Goal: Information Seeking & Learning: Learn about a topic

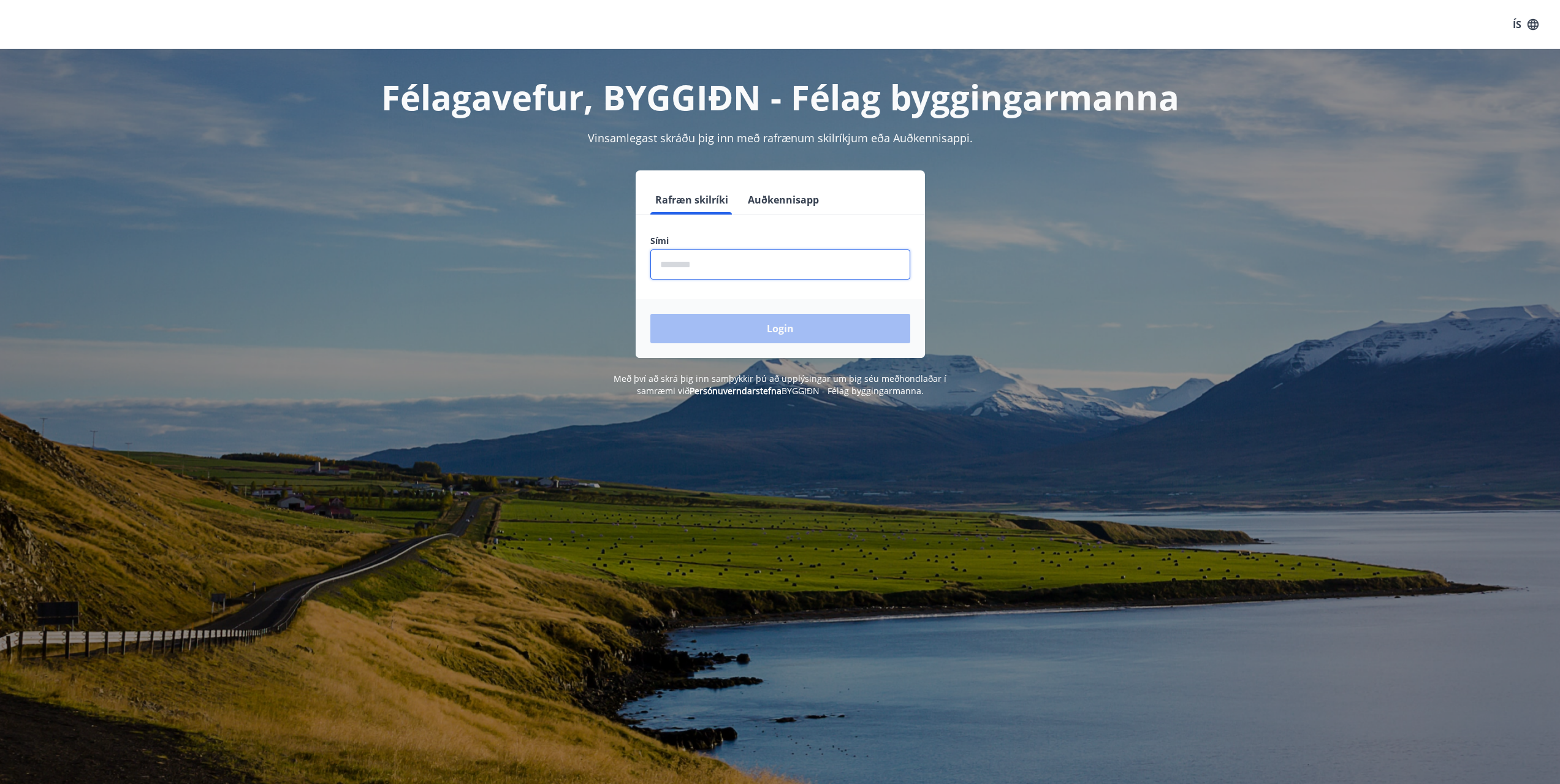
click at [705, 278] on input "phone" at bounding box center [780, 264] width 260 height 30
type input "********"
click at [780, 329] on button "Login" at bounding box center [780, 328] width 260 height 29
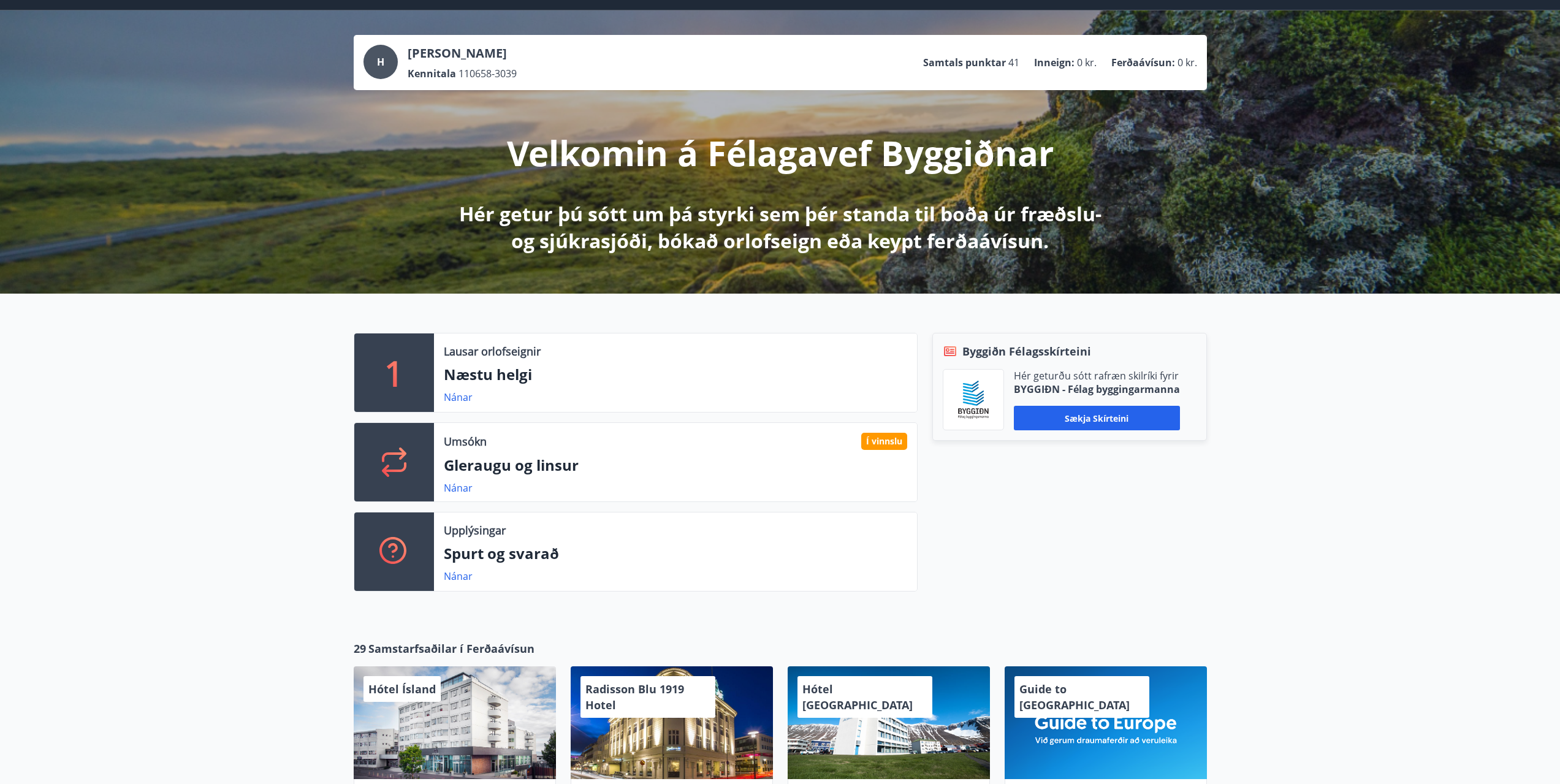
scroll to position [61, 0]
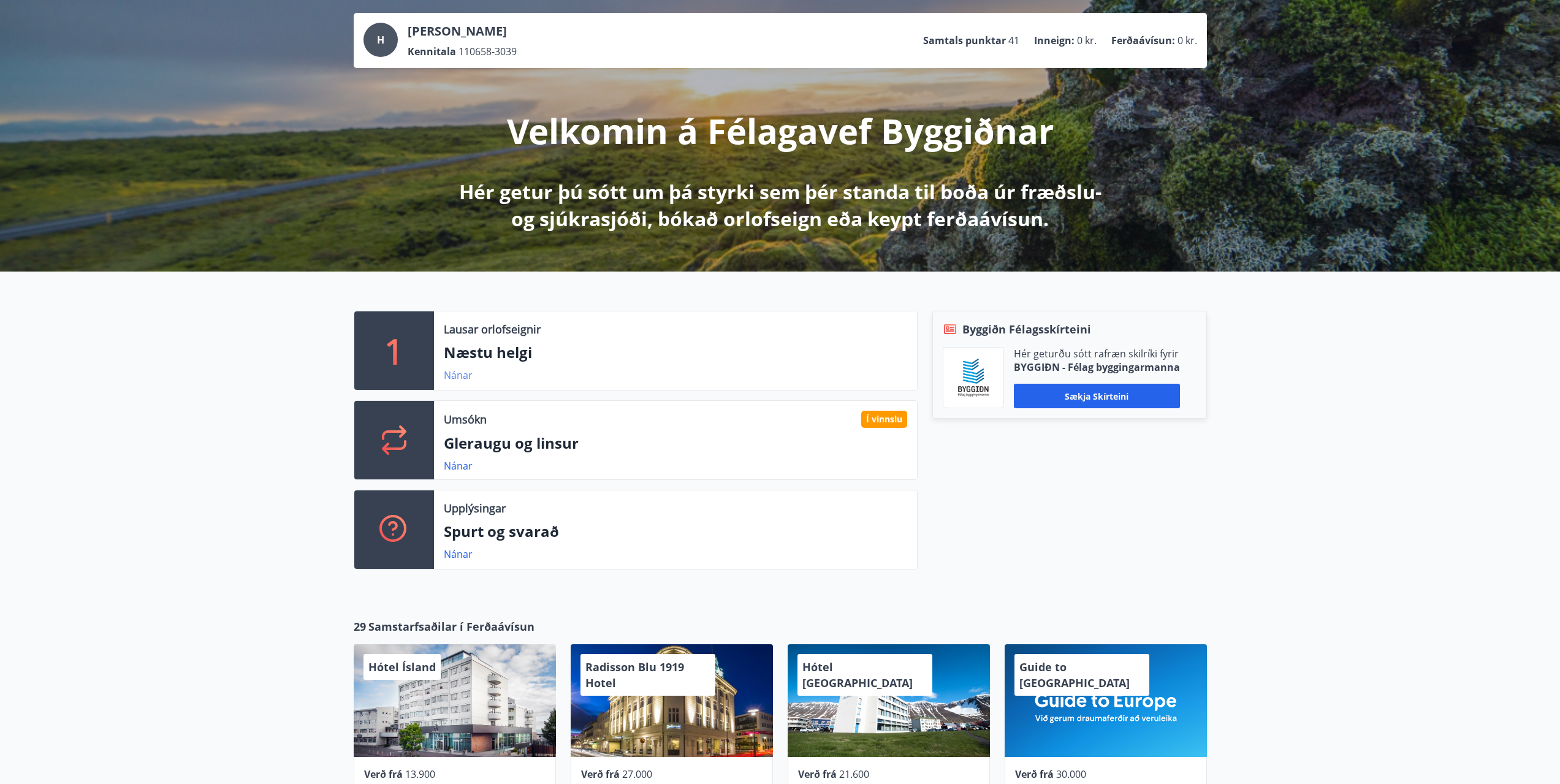
click at [457, 374] on link "Nánar" at bounding box center [458, 374] width 29 height 14
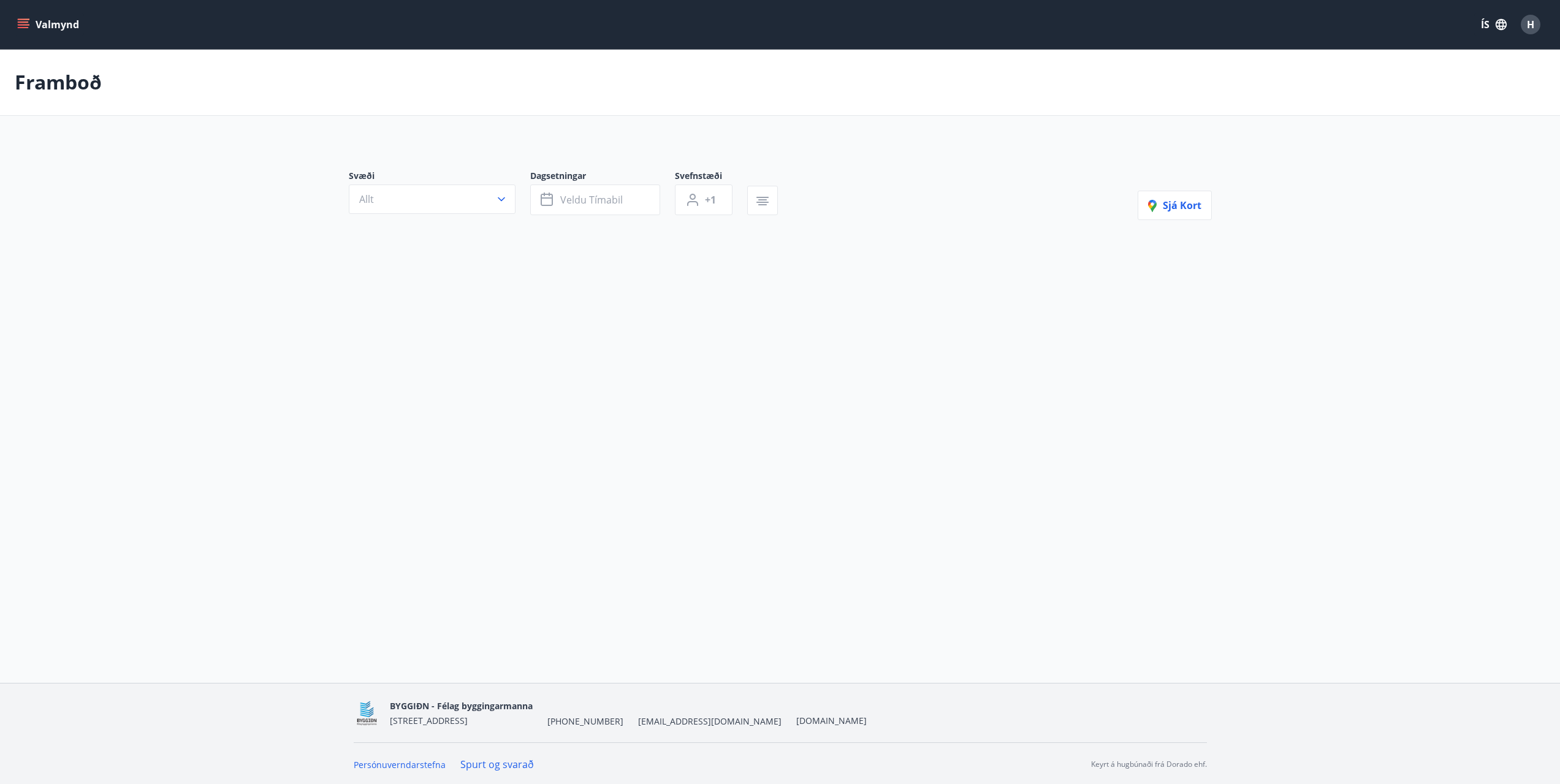
type input "*"
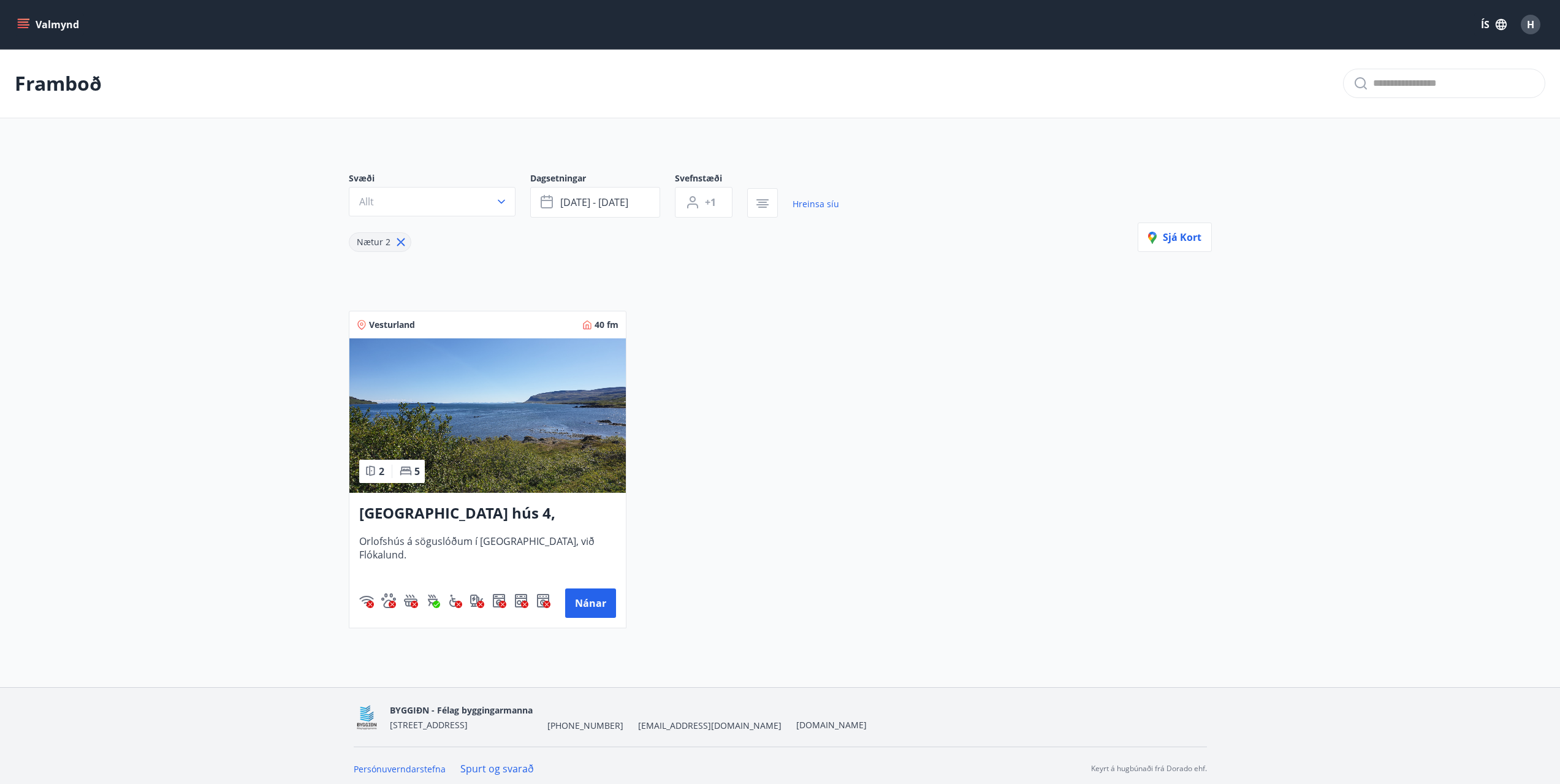
scroll to position [61, 0]
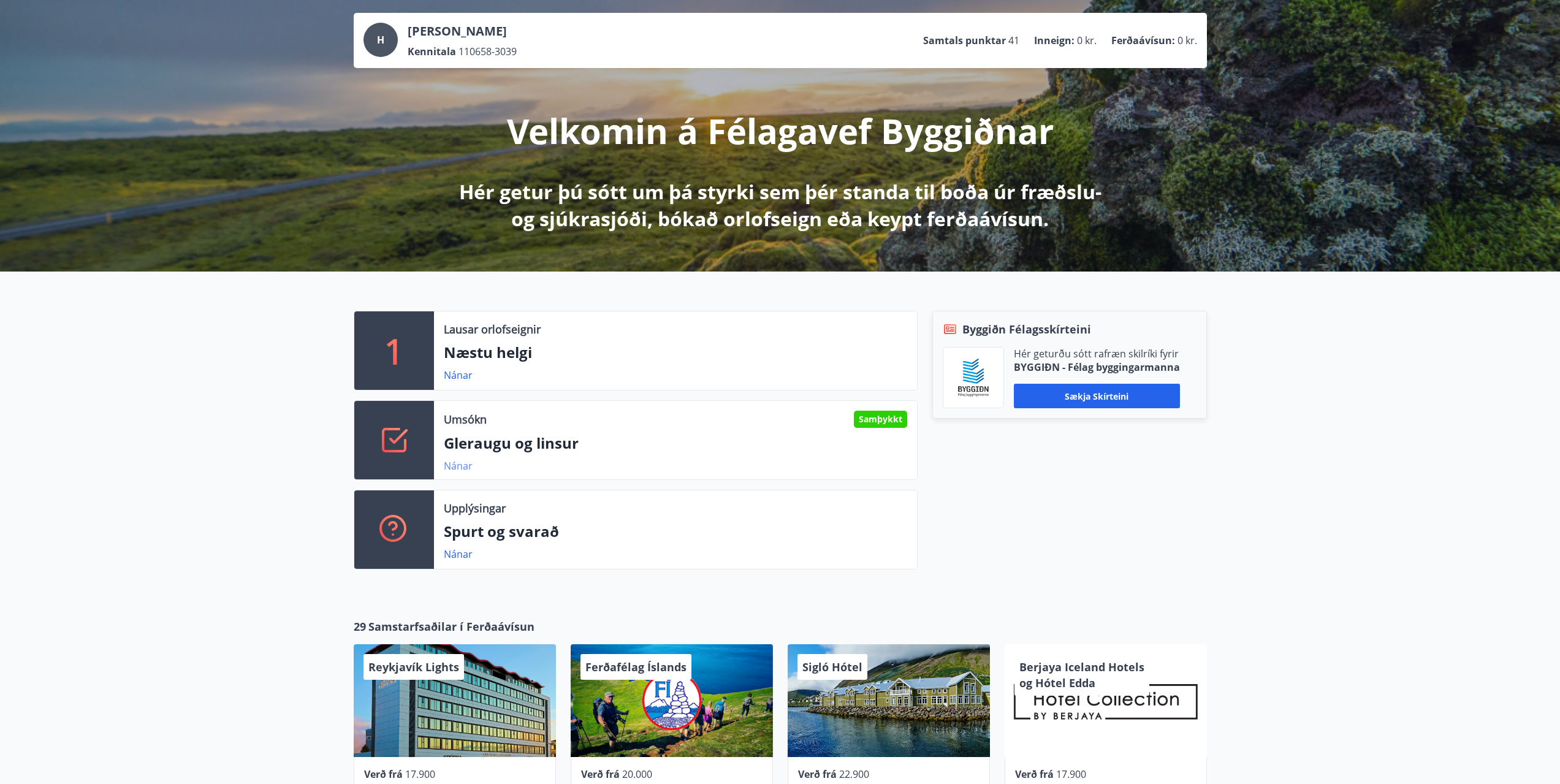
click at [447, 466] on link "Nánar" at bounding box center [458, 465] width 29 height 14
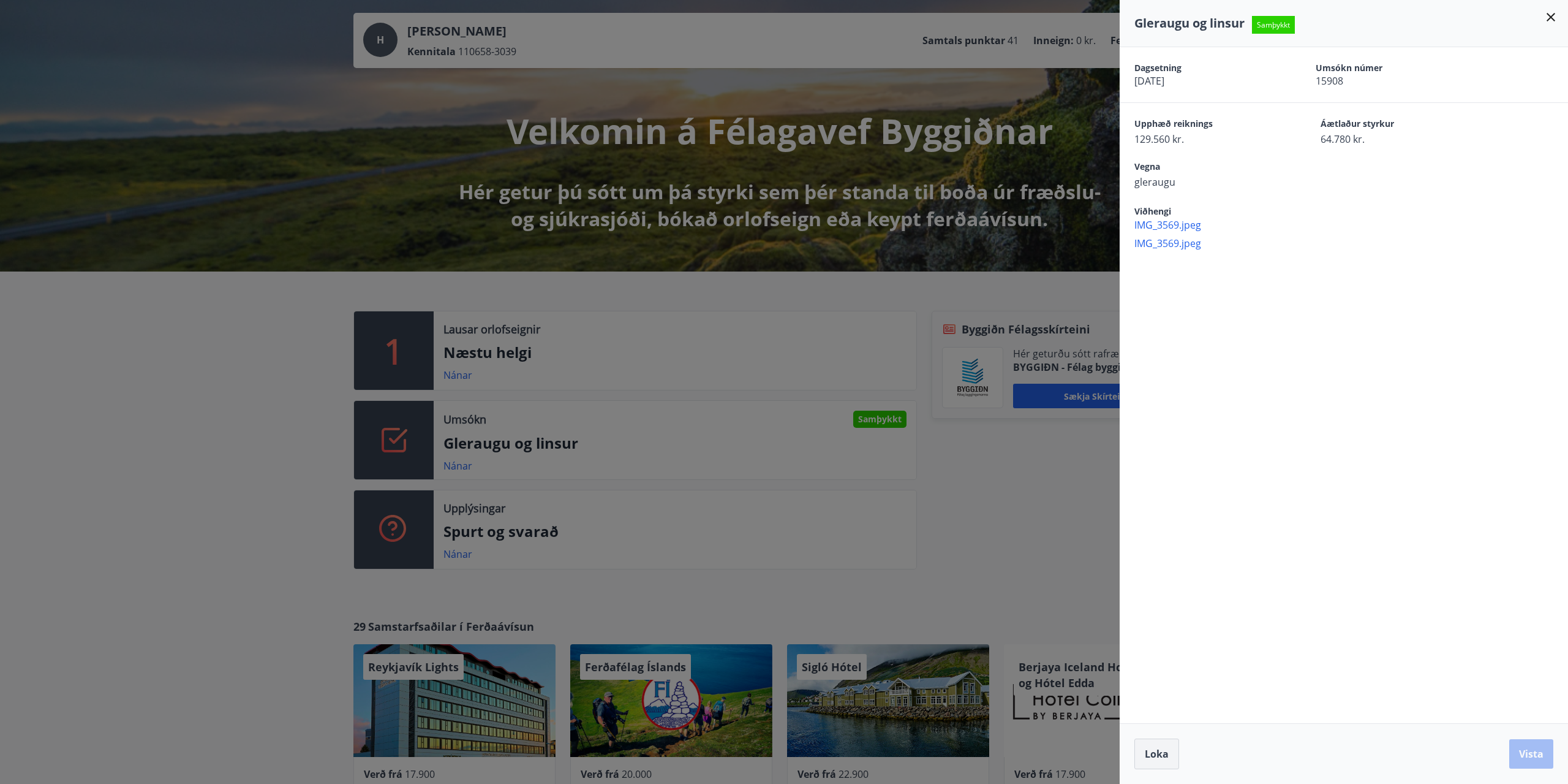
click at [1166, 751] on span "Loka" at bounding box center [1157, 753] width 24 height 14
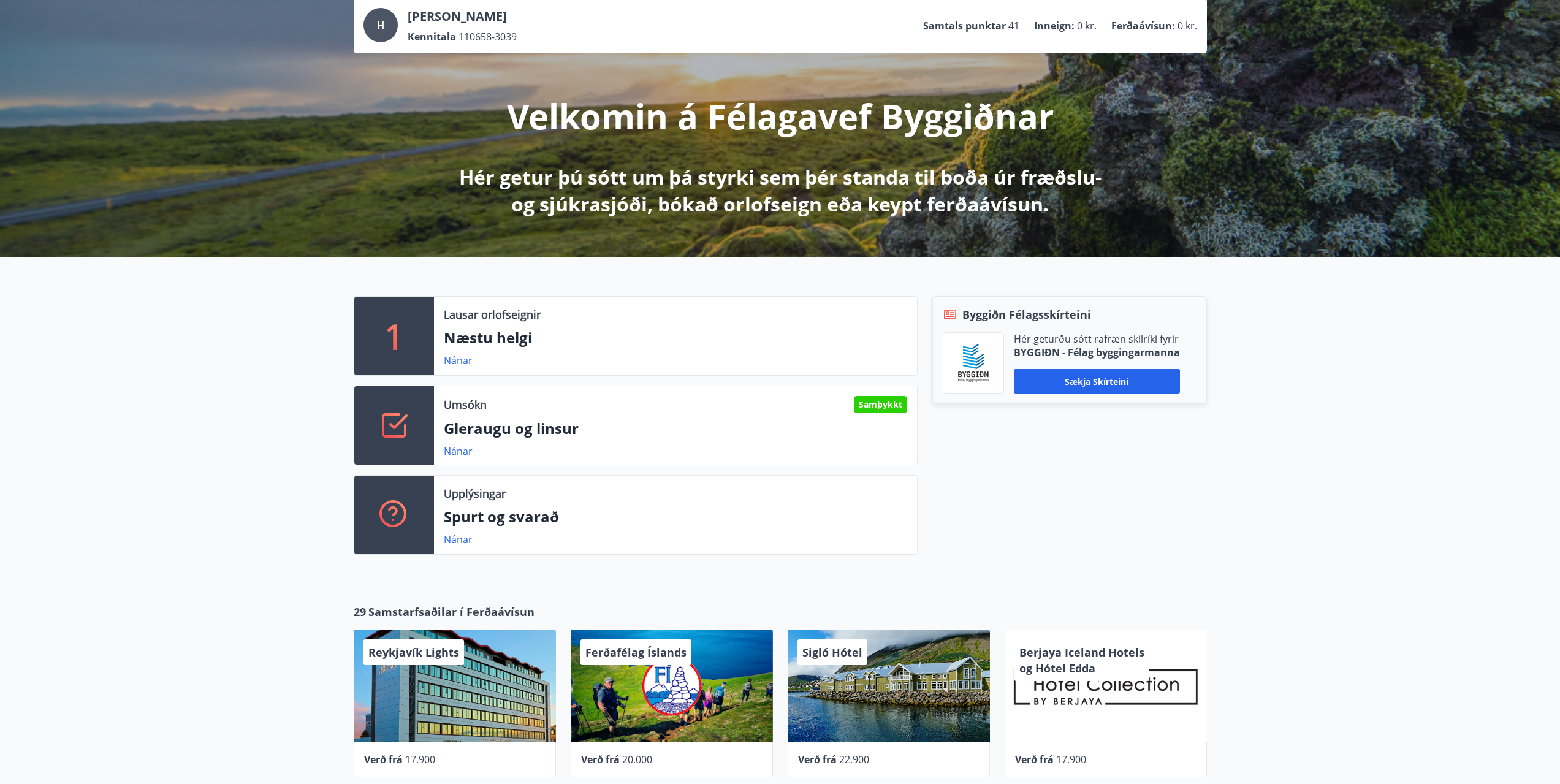
scroll to position [0, 0]
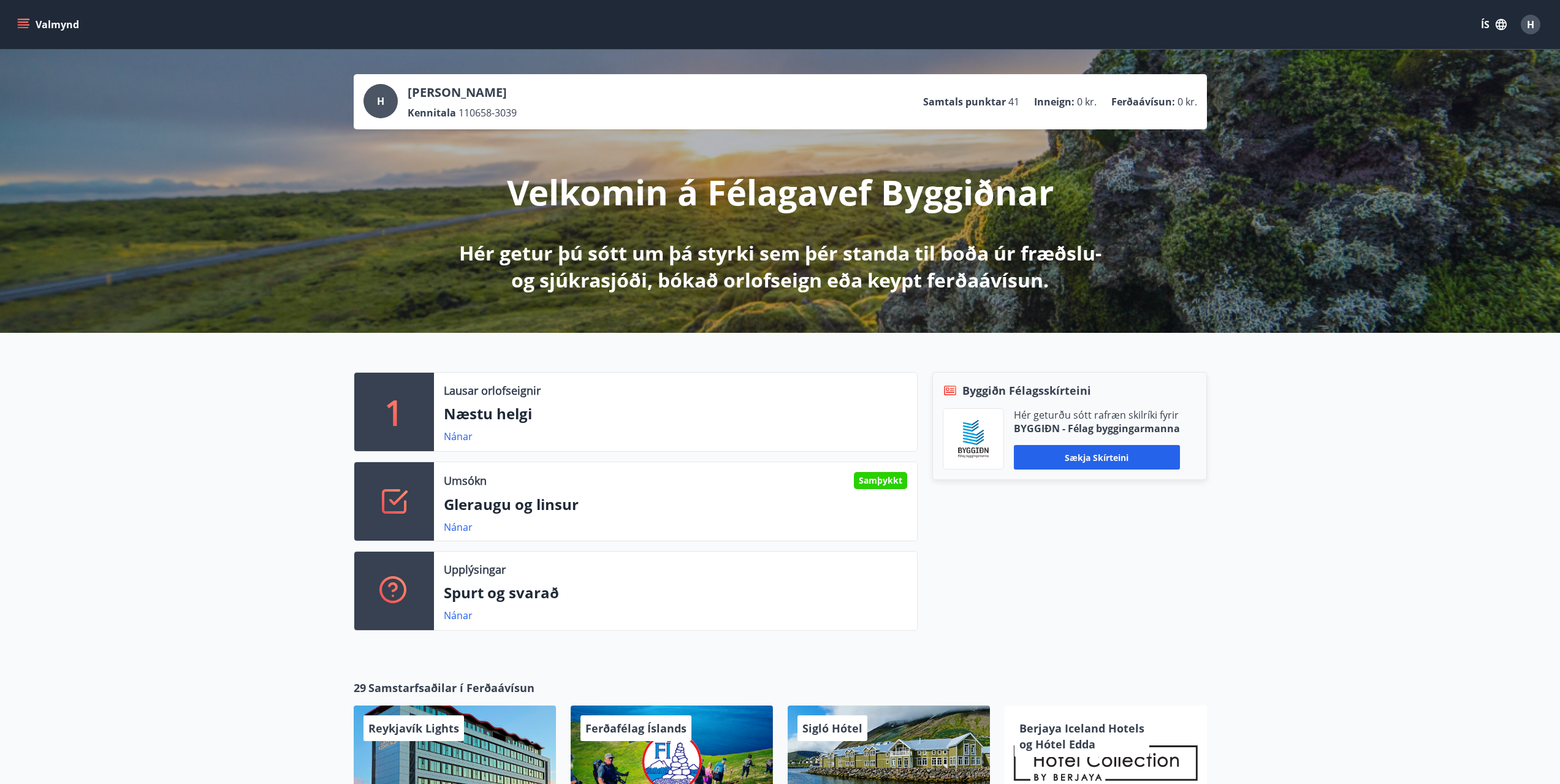
click at [26, 24] on icon "menu" at bounding box center [23, 24] width 12 height 12
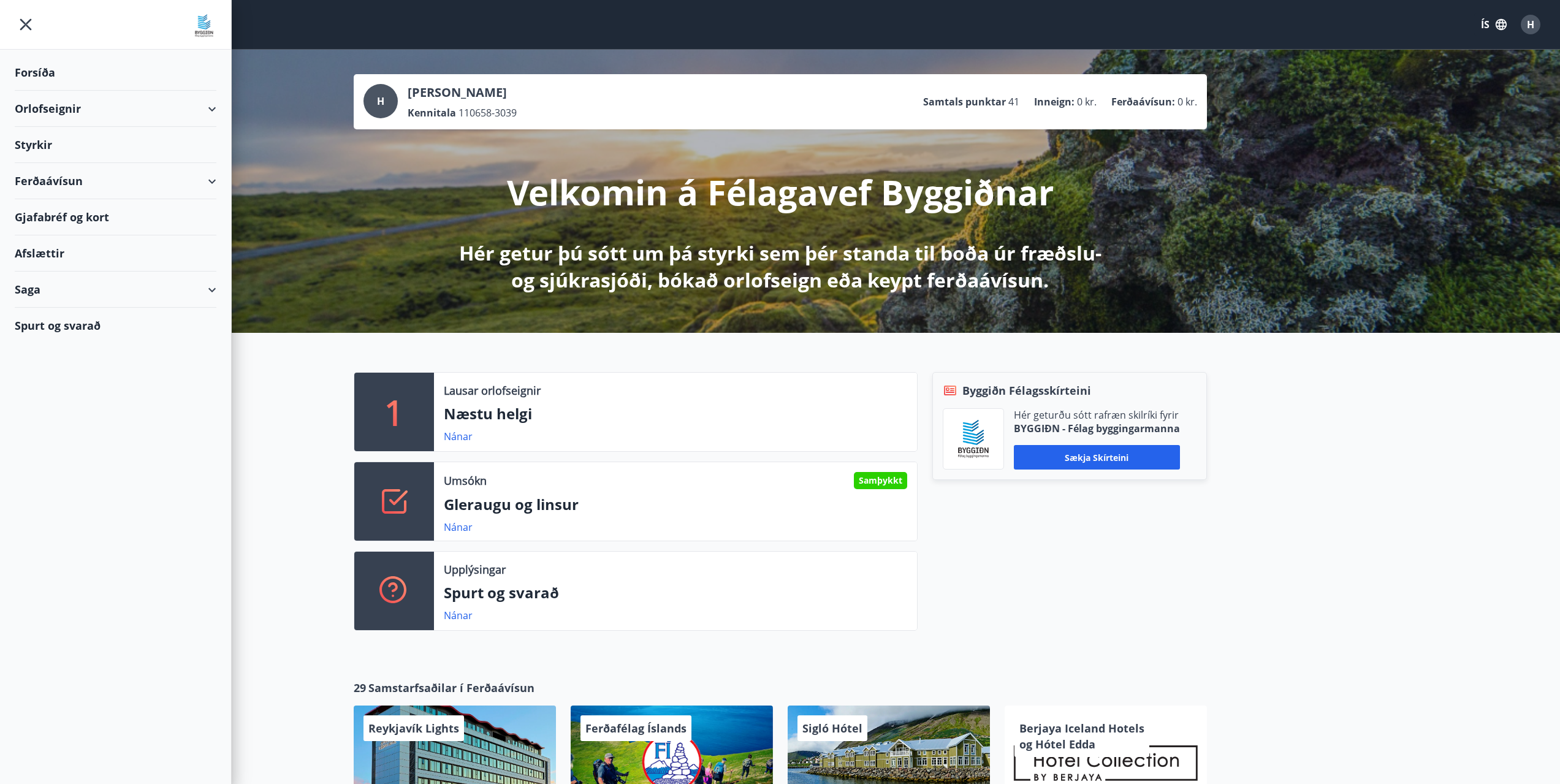
click at [42, 91] on div "Styrkir" at bounding box center [115, 73] width 202 height 36
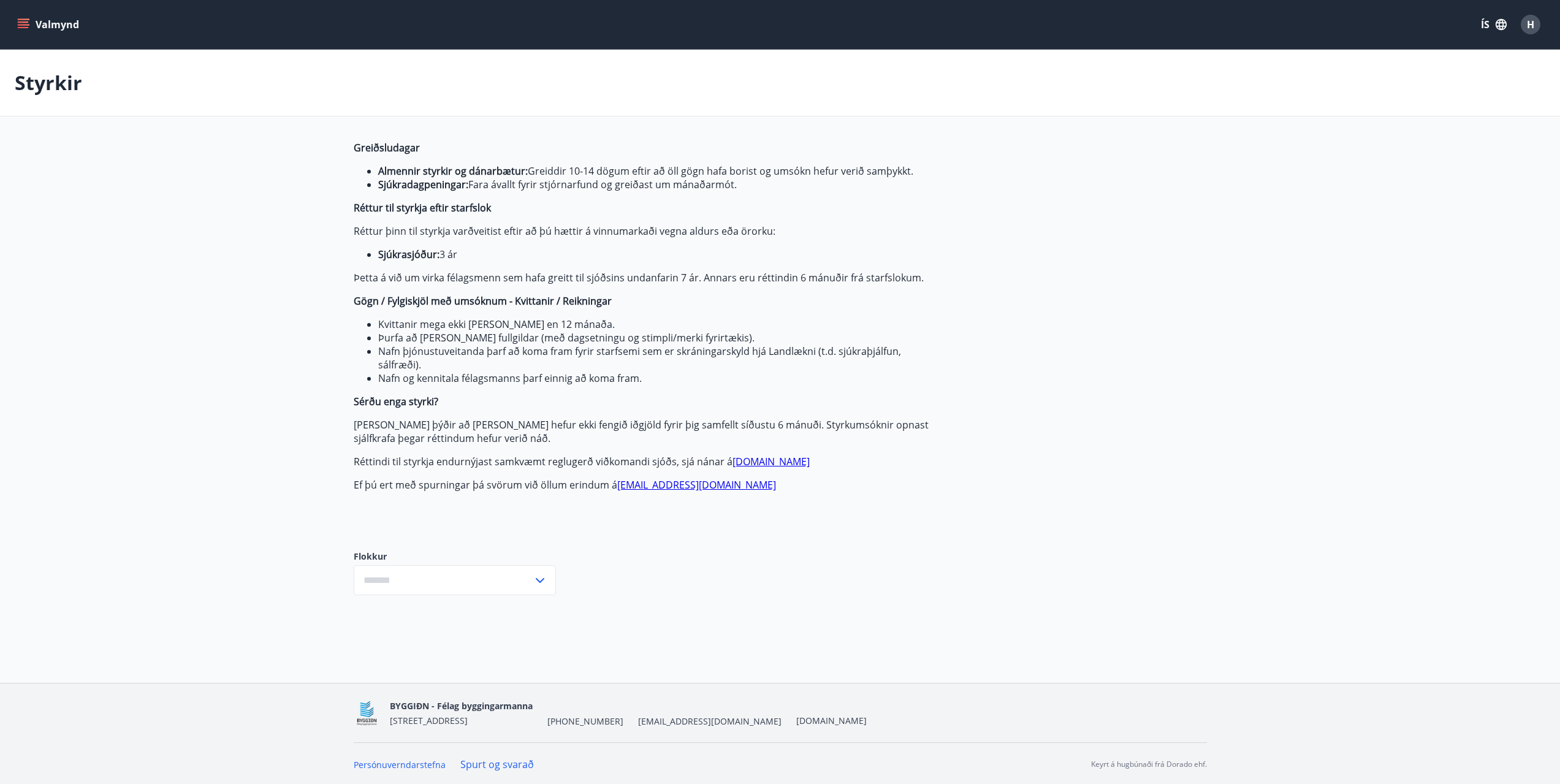
type input "***"
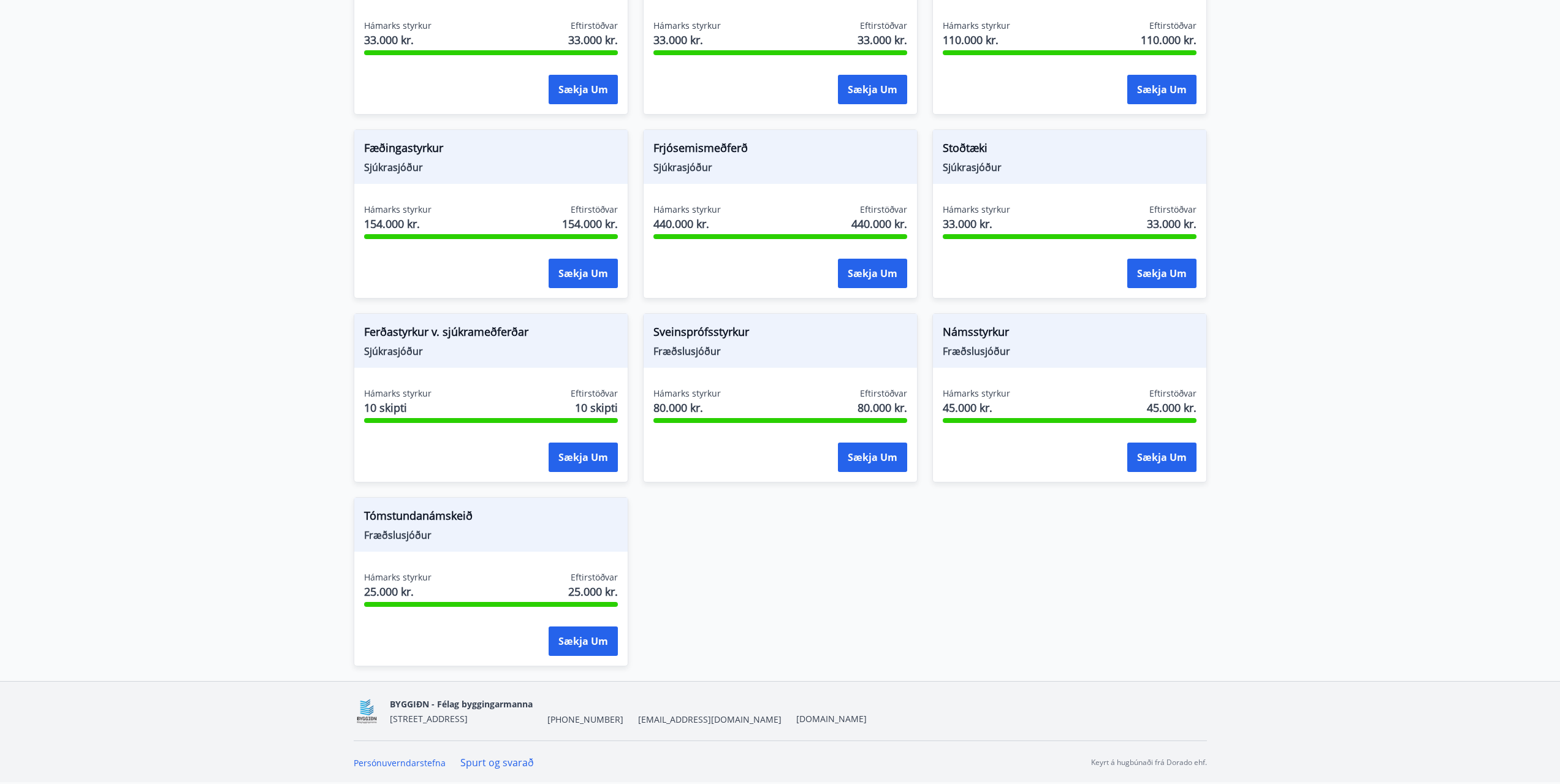
scroll to position [608, 0]
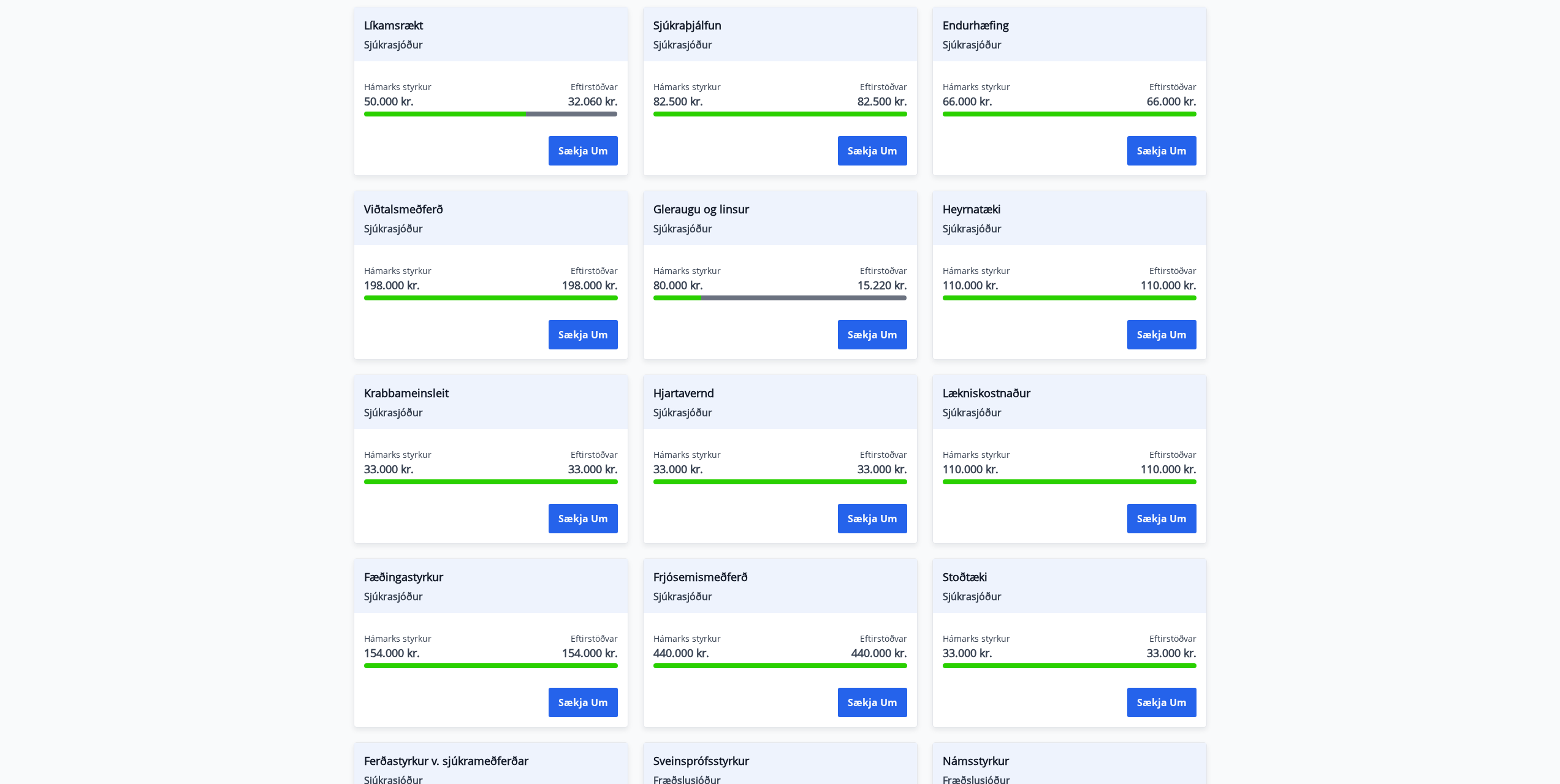
click at [689, 212] on span "Gleraugu og linsur" at bounding box center [780, 211] width 253 height 21
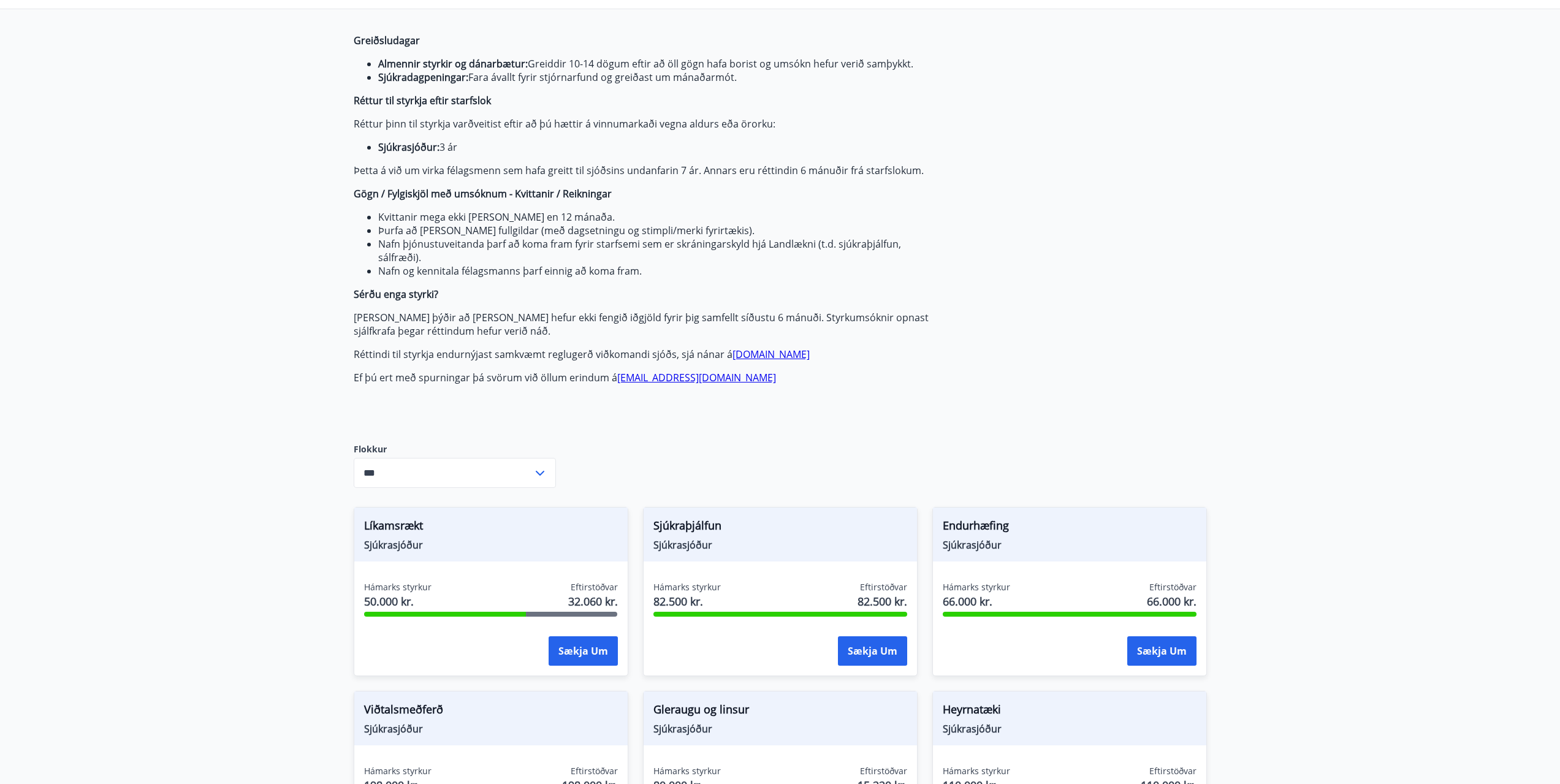
scroll to position [0, 0]
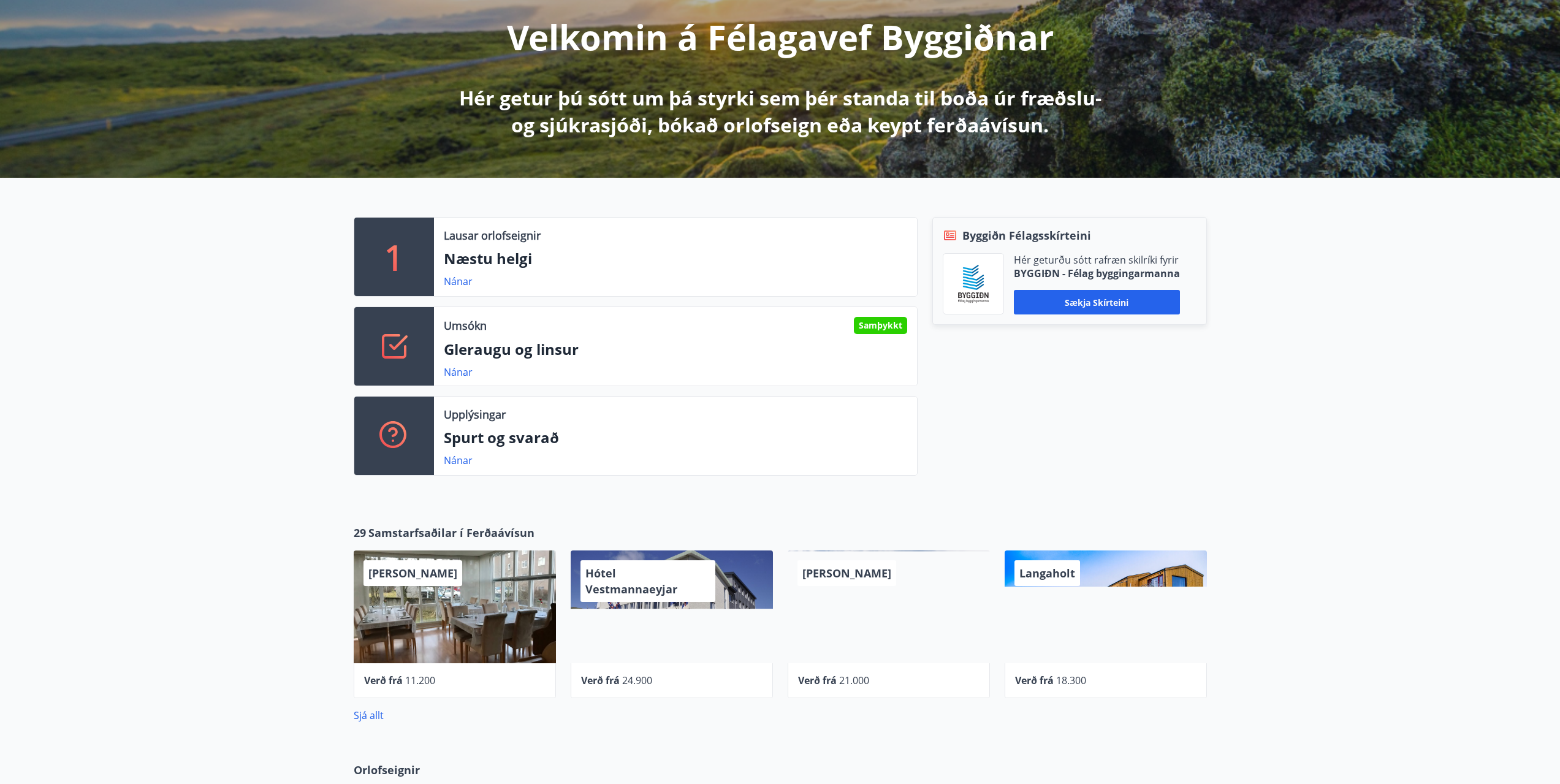
scroll to position [184, 0]
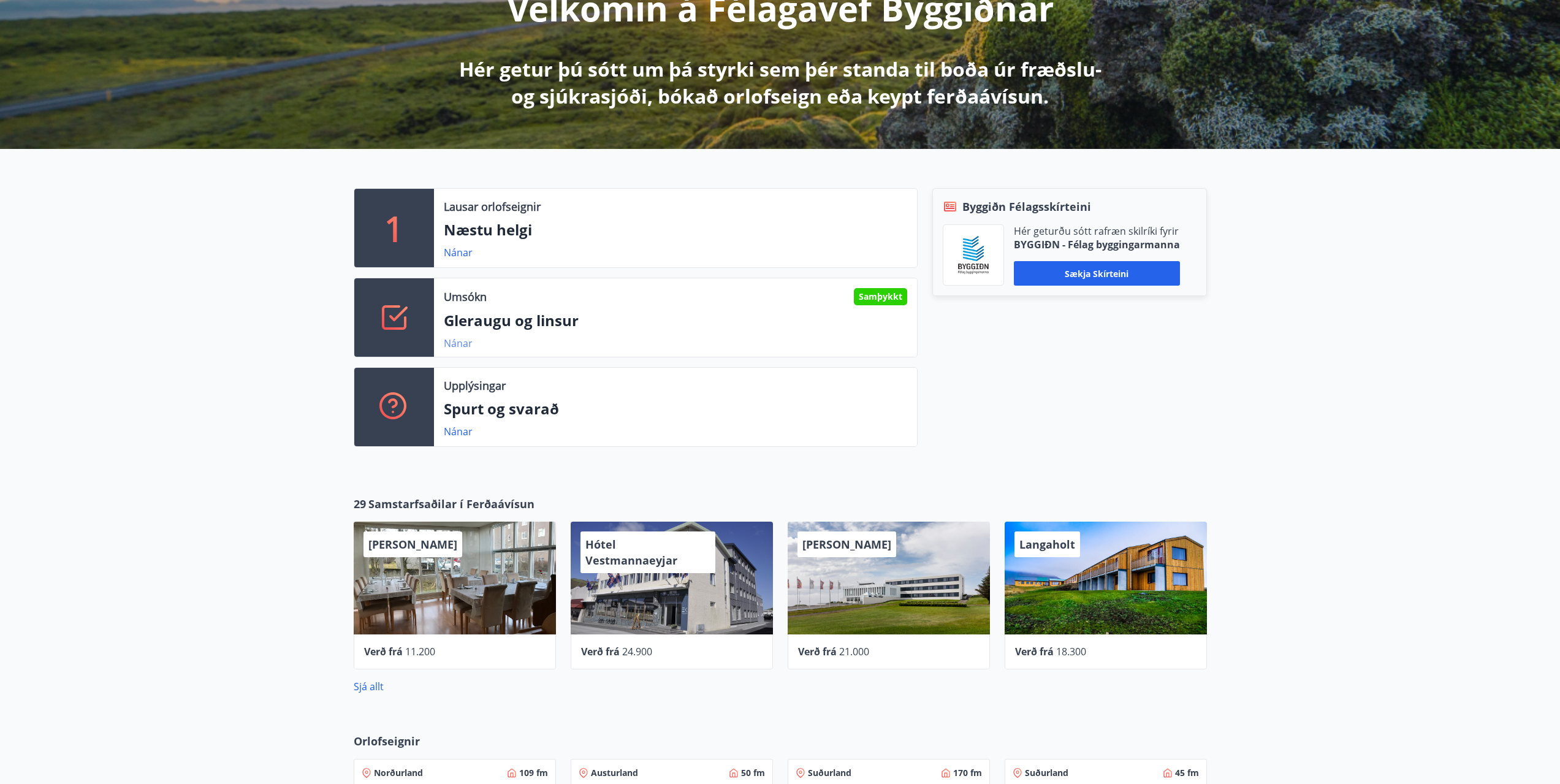
click at [464, 342] on link "Nánar" at bounding box center [458, 342] width 29 height 14
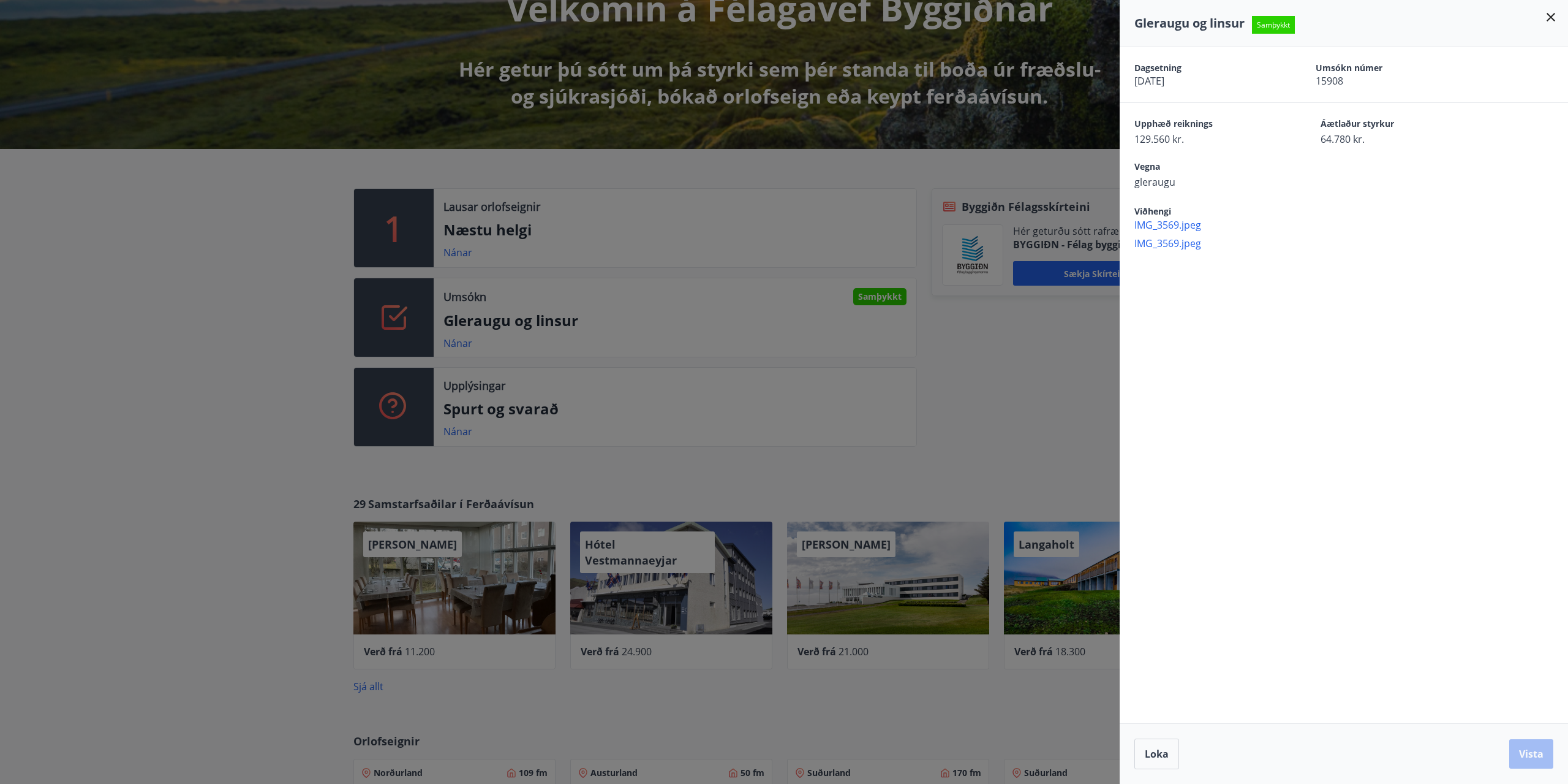
click at [1144, 224] on span "IMG_3569.jpeg" at bounding box center [1351, 224] width 434 height 14
click at [1144, 242] on span "IMG_3569.jpeg" at bounding box center [1351, 243] width 434 height 14
click at [1552, 14] on icon at bounding box center [1551, 17] width 15 height 15
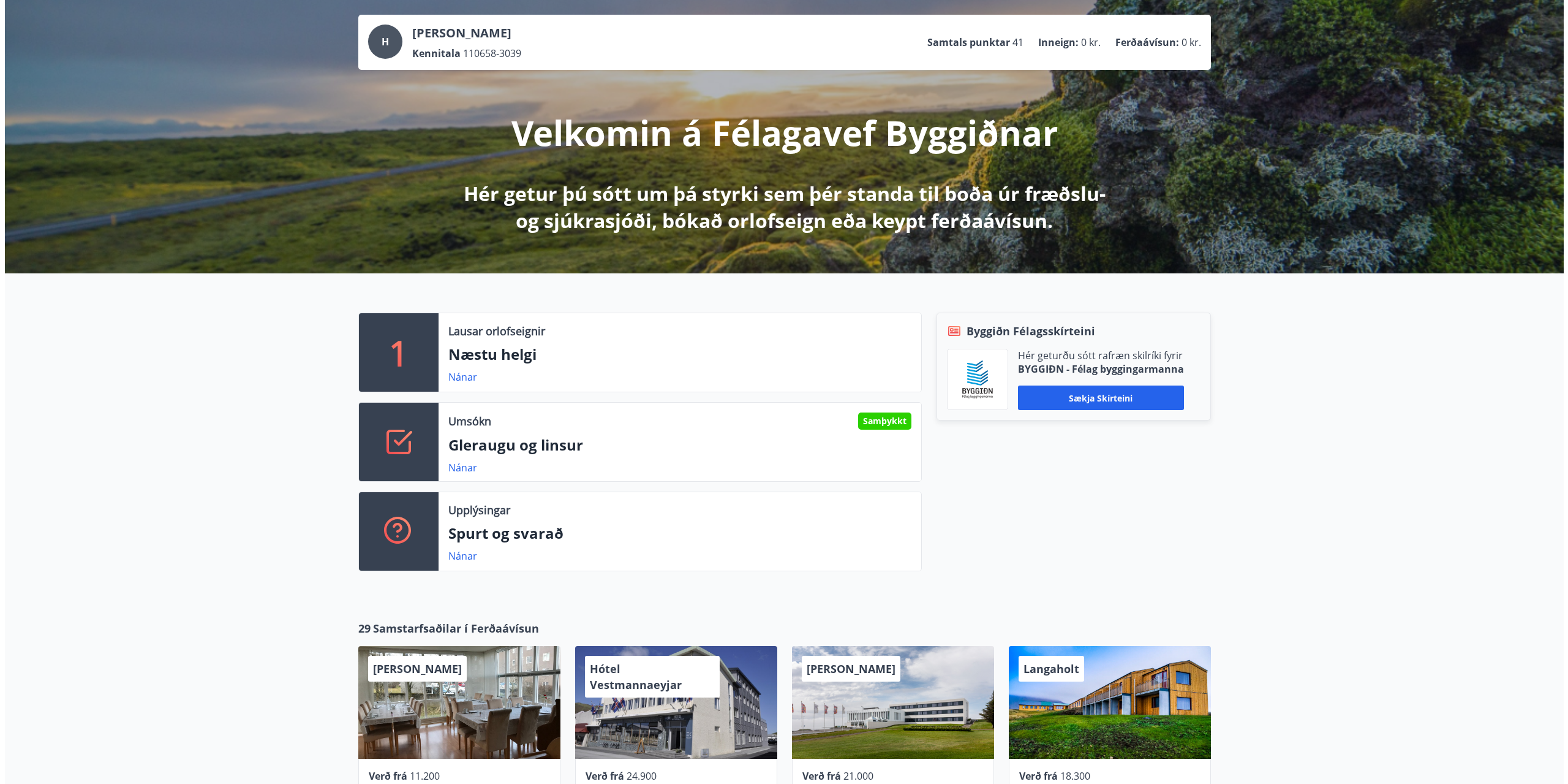
scroll to position [0, 0]
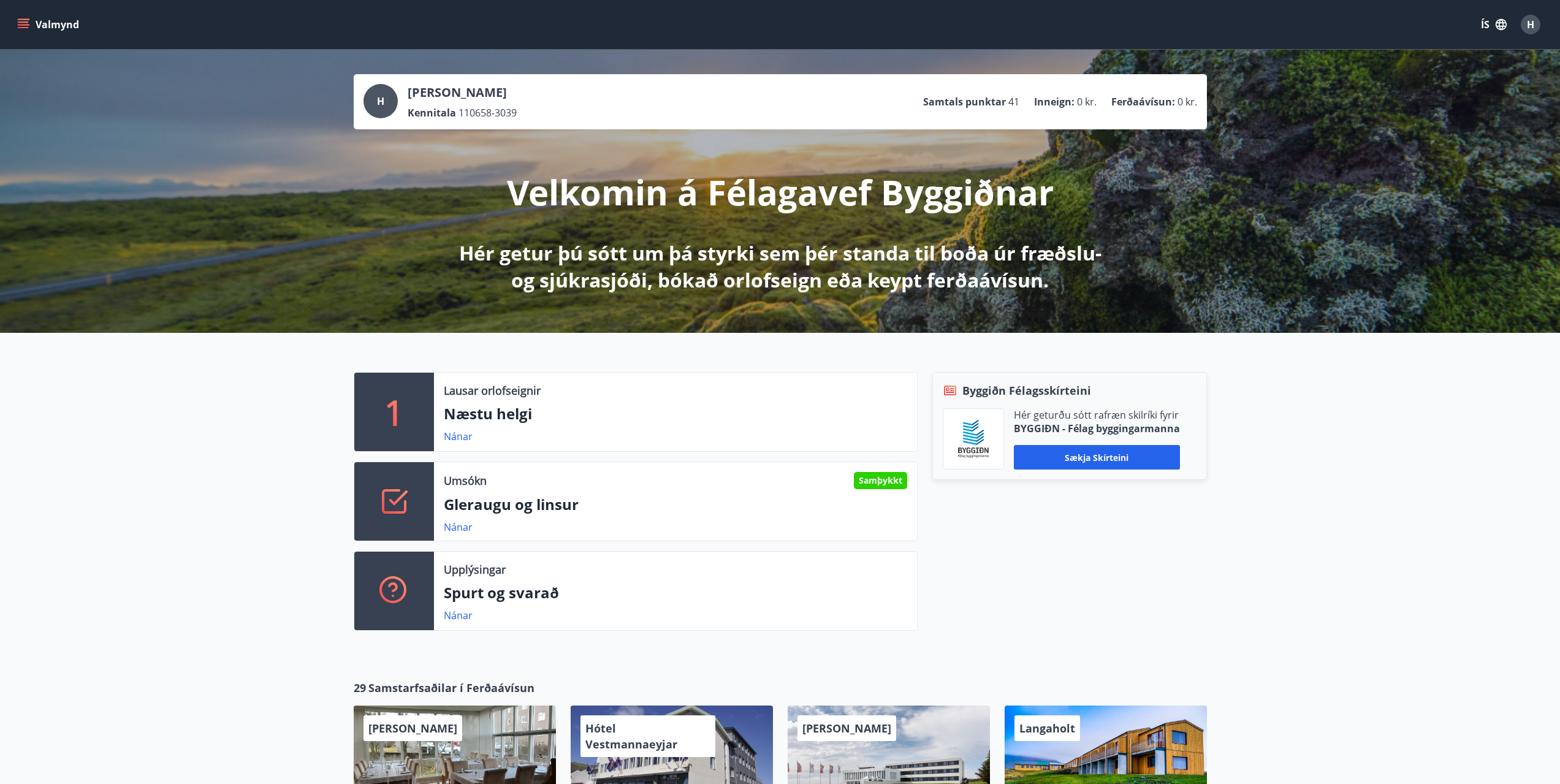
click at [1534, 24] on span "H" at bounding box center [1530, 25] width 7 height 14
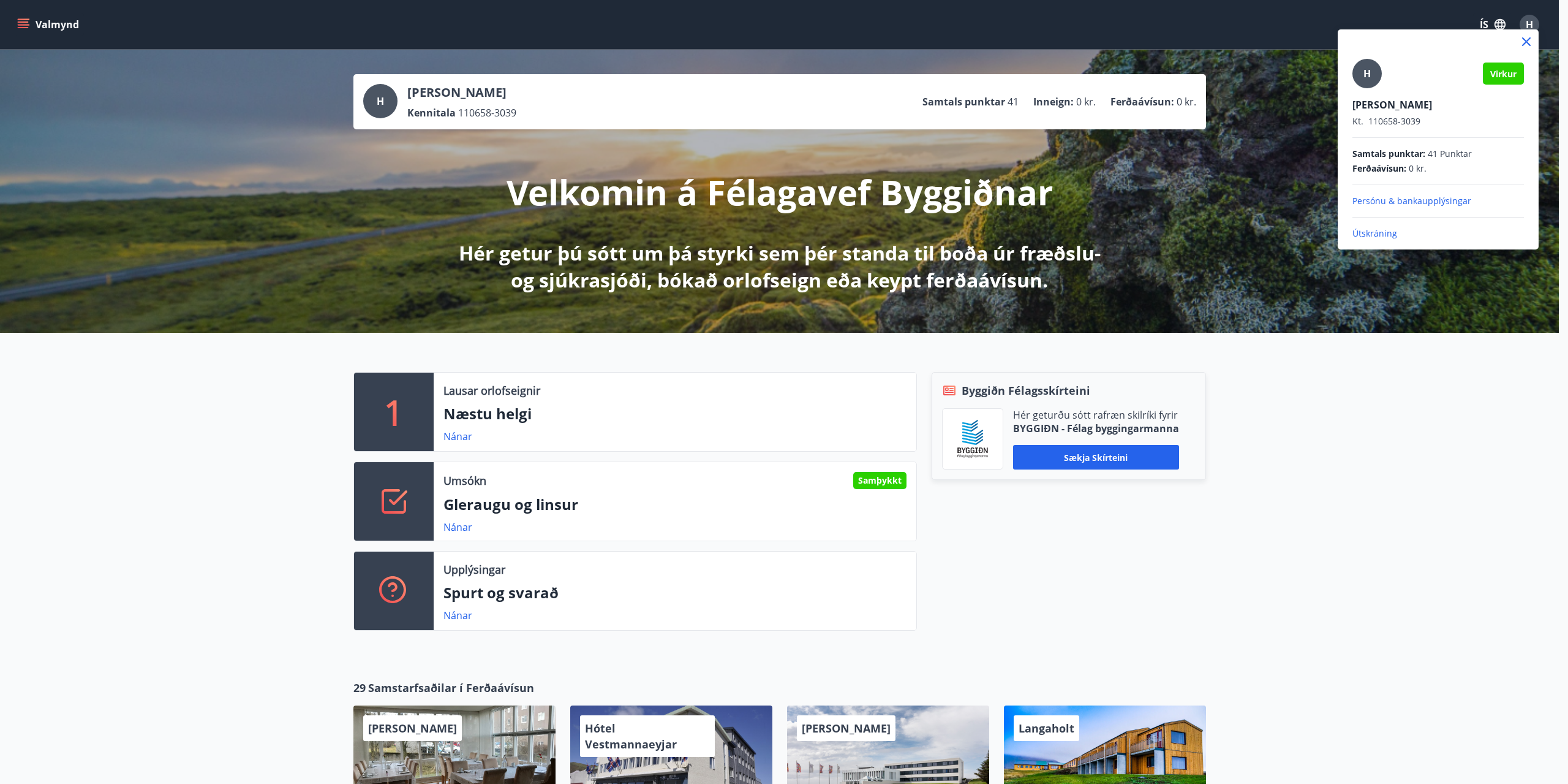
click at [1379, 202] on p "Persónu & bankaupplýsingar" at bounding box center [1438, 201] width 172 height 12
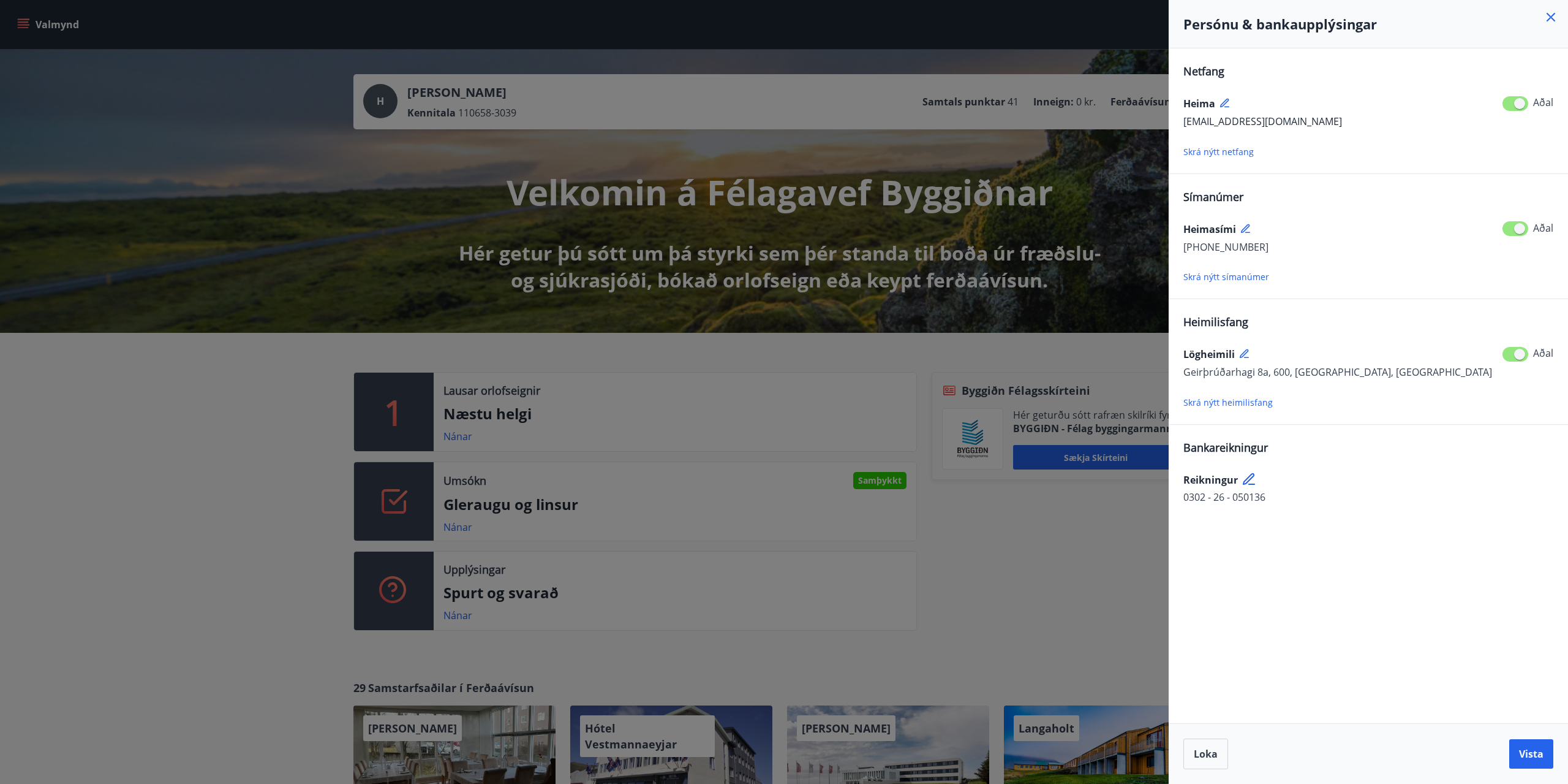
click at [1203, 751] on span "Loka" at bounding box center [1206, 753] width 24 height 14
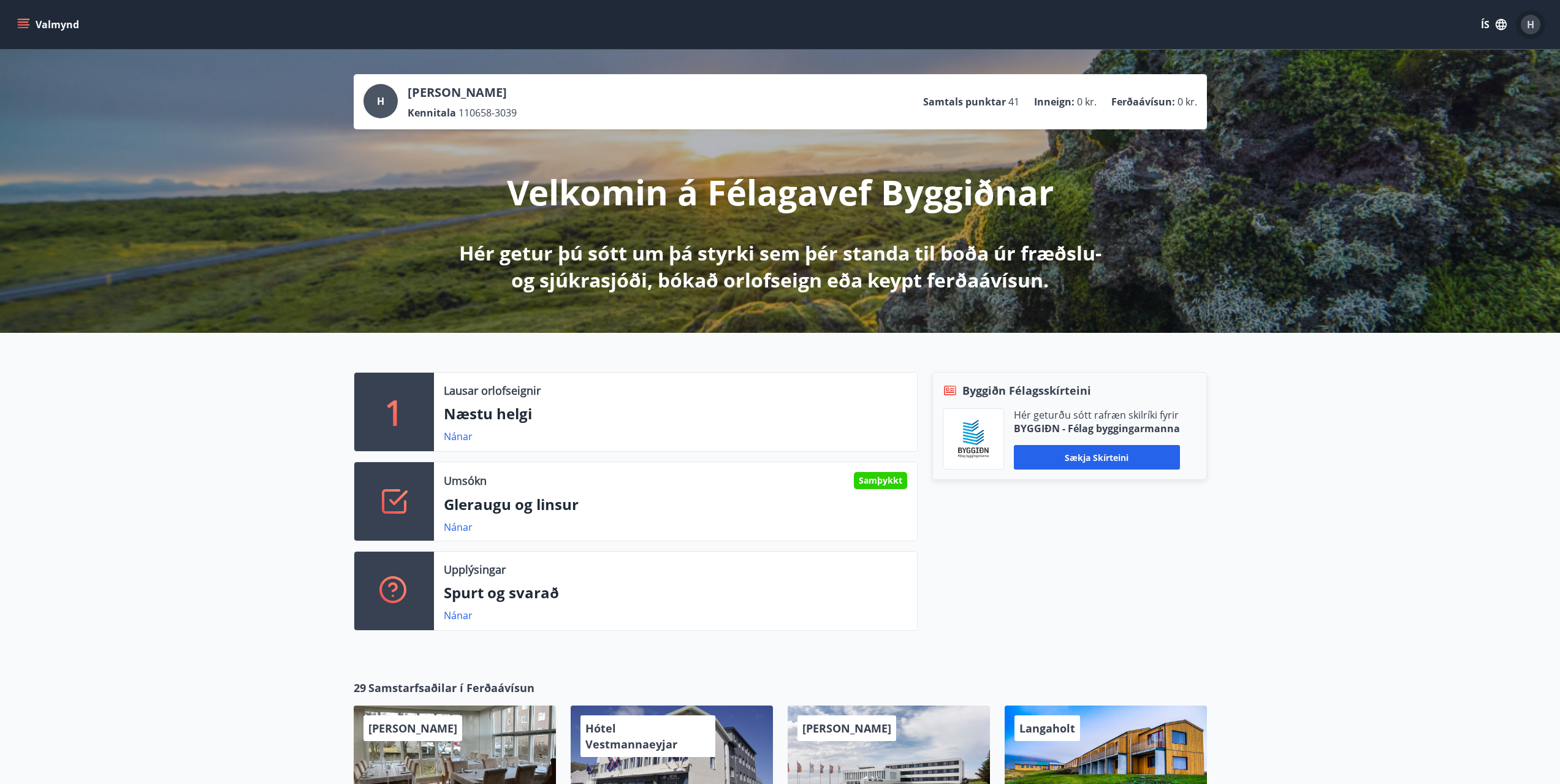
click at [1531, 25] on span "H" at bounding box center [1530, 25] width 7 height 14
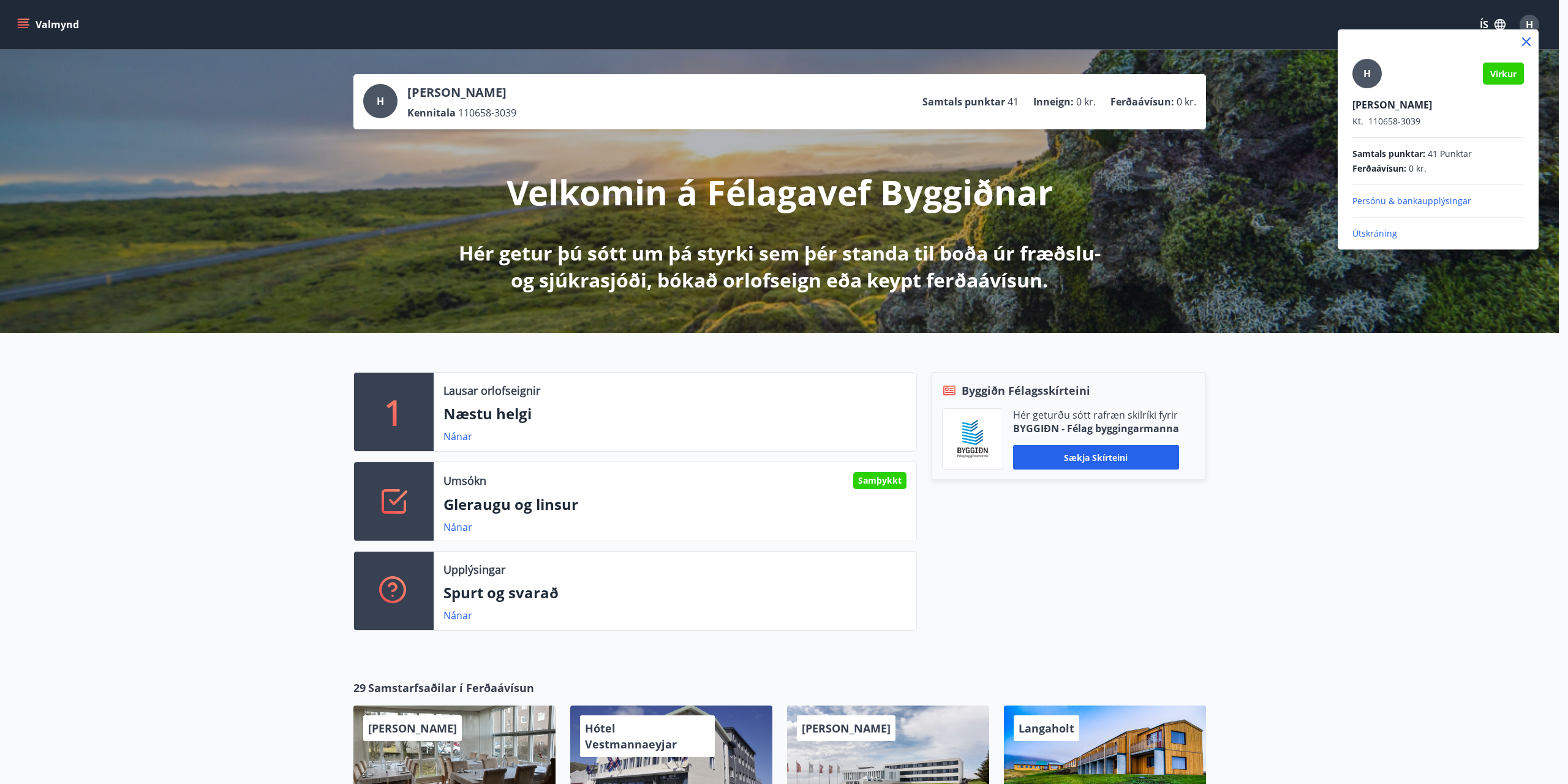
click at [1376, 233] on p "Útskráning" at bounding box center [1438, 233] width 172 height 12
